Goal: Find specific page/section: Find specific page/section

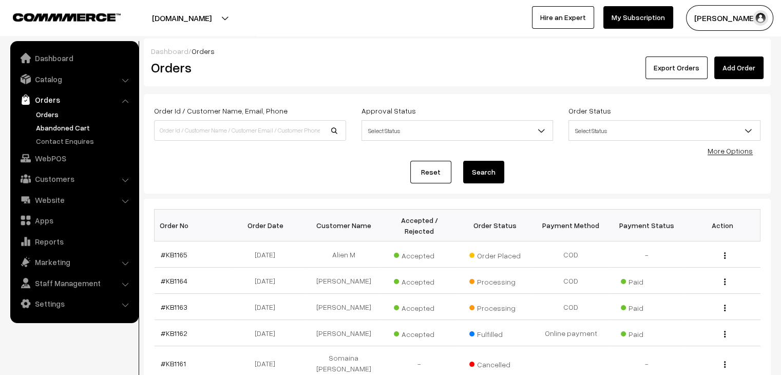
click at [92, 124] on link "Abandoned Cart" at bounding box center [84, 127] width 102 height 11
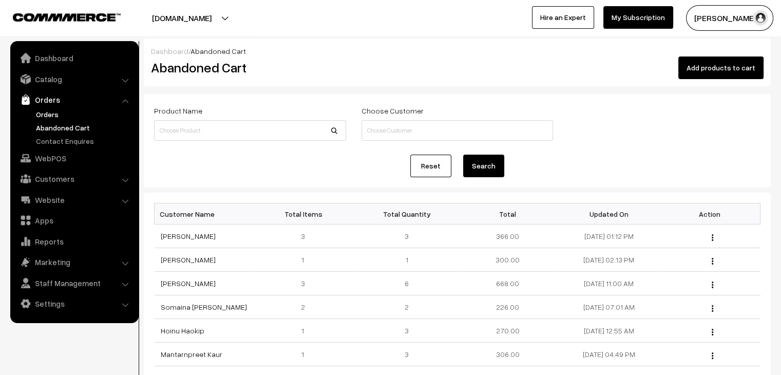
click at [57, 117] on link "Orders" at bounding box center [84, 114] width 102 height 11
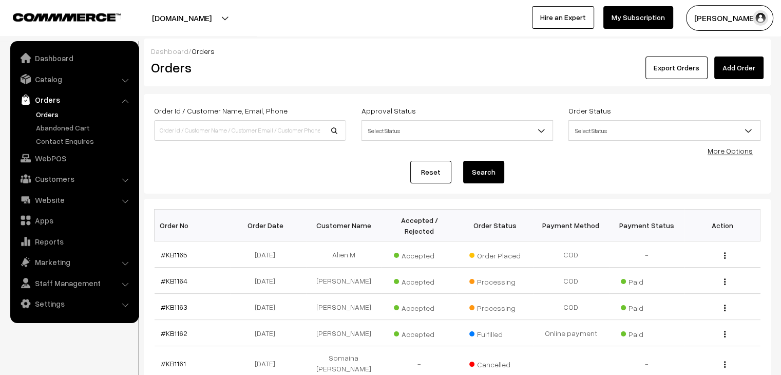
click at [81, 133] on ul "Orders" at bounding box center [74, 128] width 123 height 38
click at [79, 132] on link "Abandoned Cart" at bounding box center [84, 127] width 102 height 11
